Goal: Information Seeking & Learning: Understand process/instructions

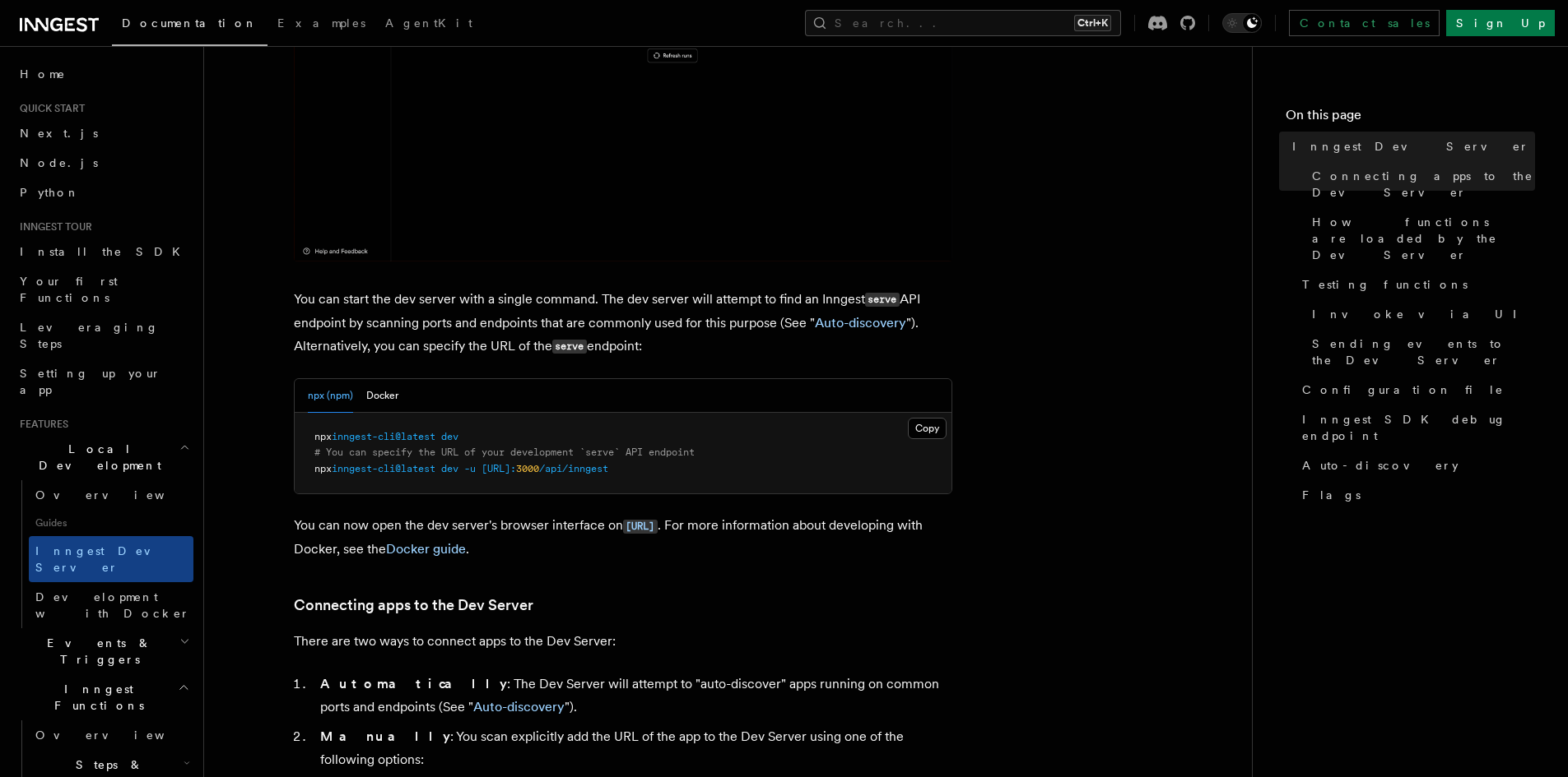
scroll to position [494, 0]
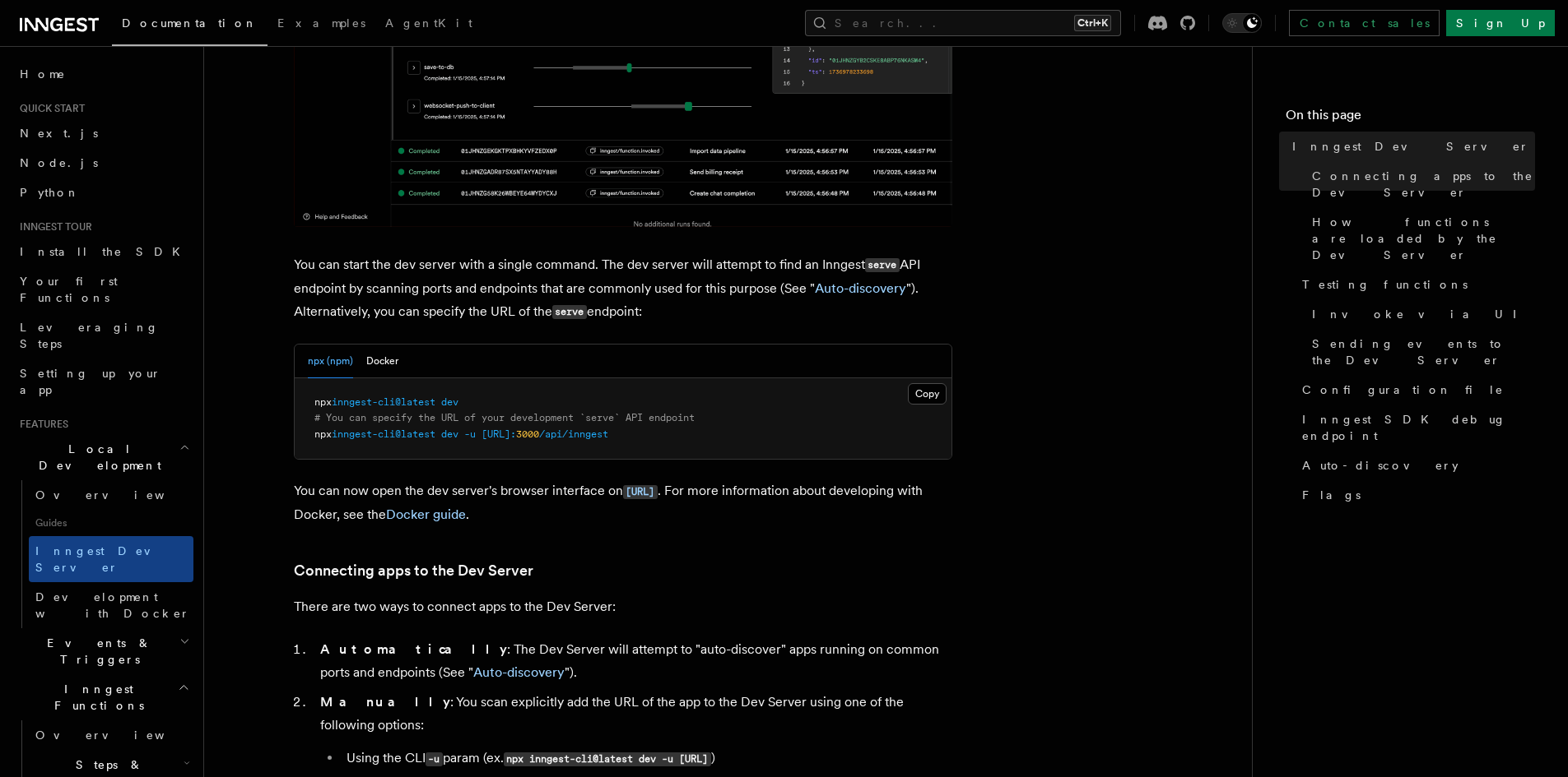
click at [458, 403] on span "dev" at bounding box center [449, 403] width 17 height 12
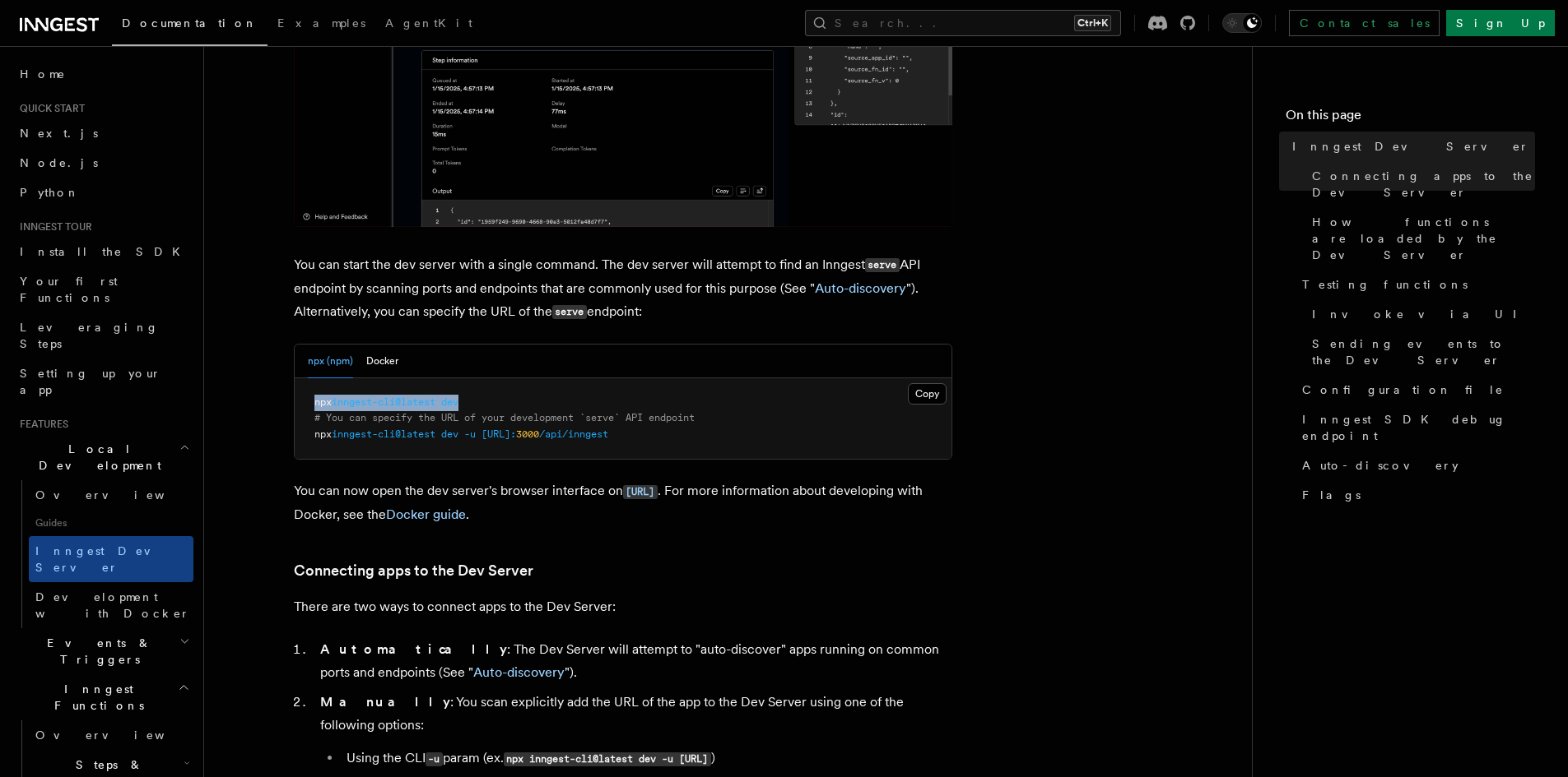
drag, startPoint x: 461, startPoint y: 403, endPoint x: 323, endPoint y: 406, distance: 138.0
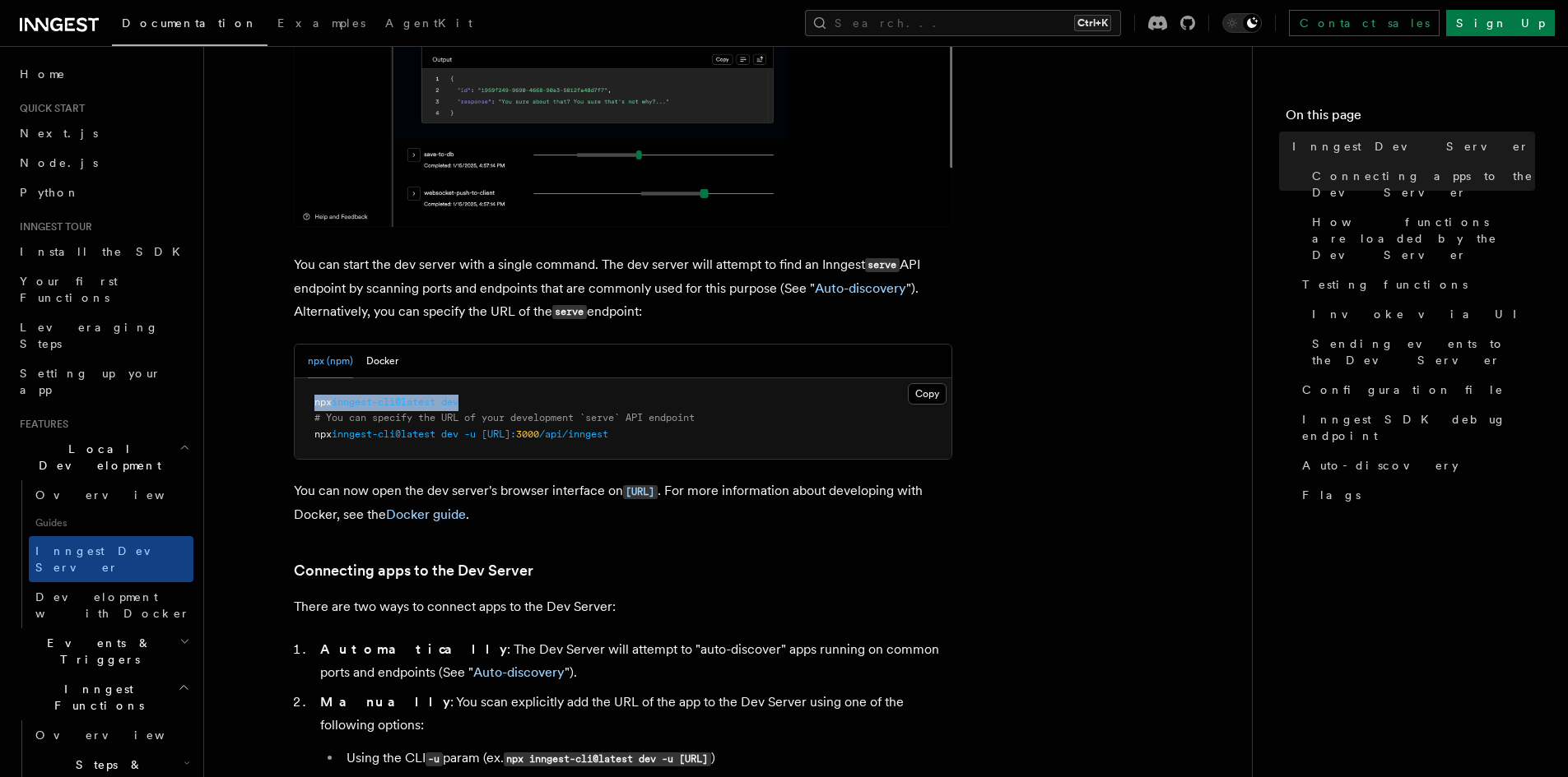
click at [323, 406] on span "npx inngest-cli@latest dev" at bounding box center [386, 403] width 144 height 12
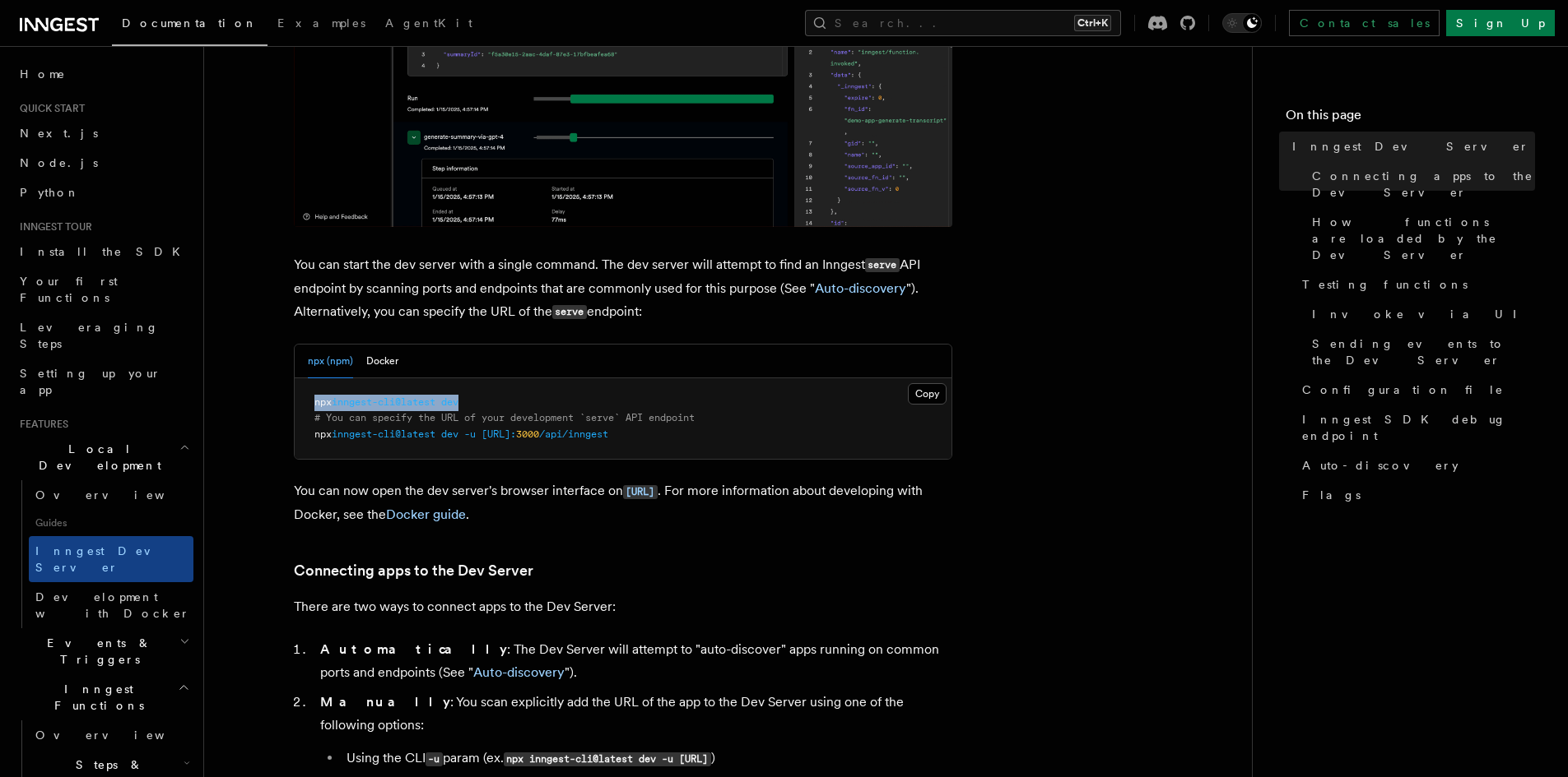
copy span "npx inngest-cli@latest dev"
